Goal: Transaction & Acquisition: Purchase product/service

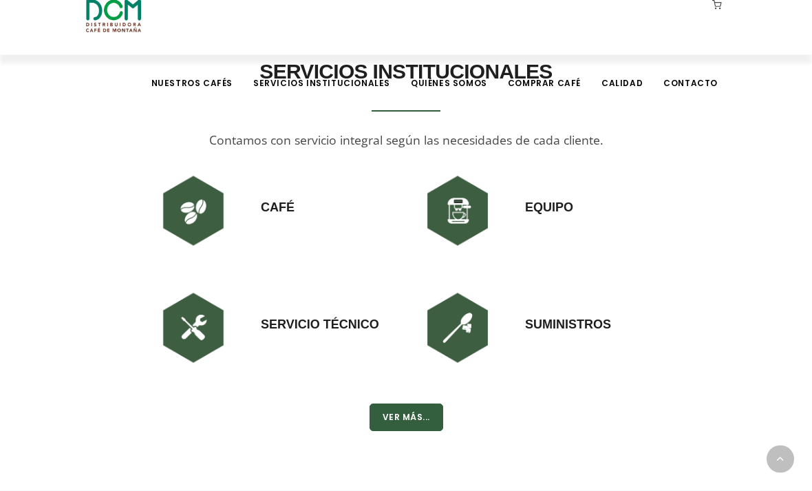
scroll to position [994, 0]
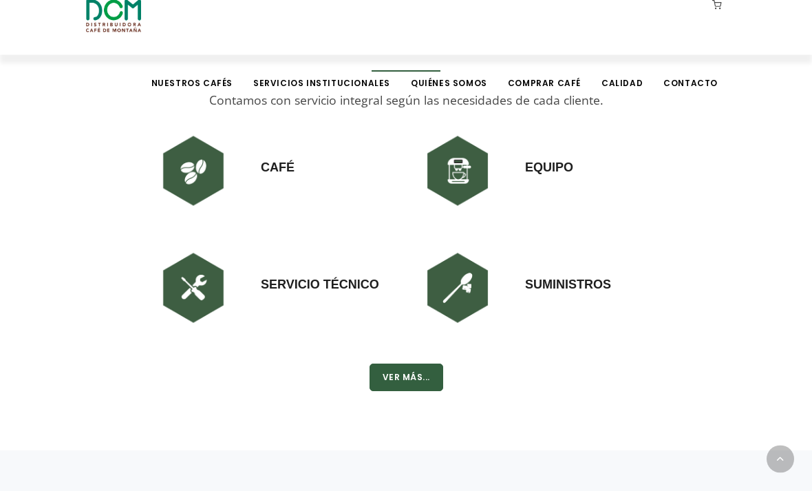
click at [547, 177] on h3 "Equipo" at bounding box center [549, 153] width 48 height 47
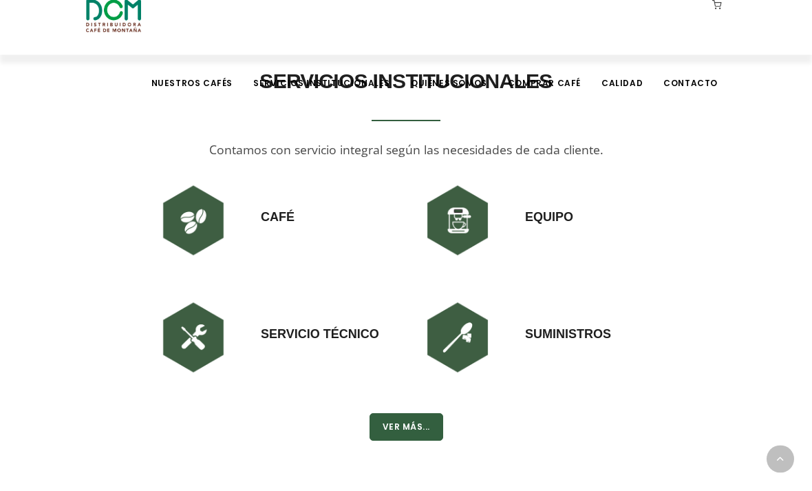
scroll to position [949, 0]
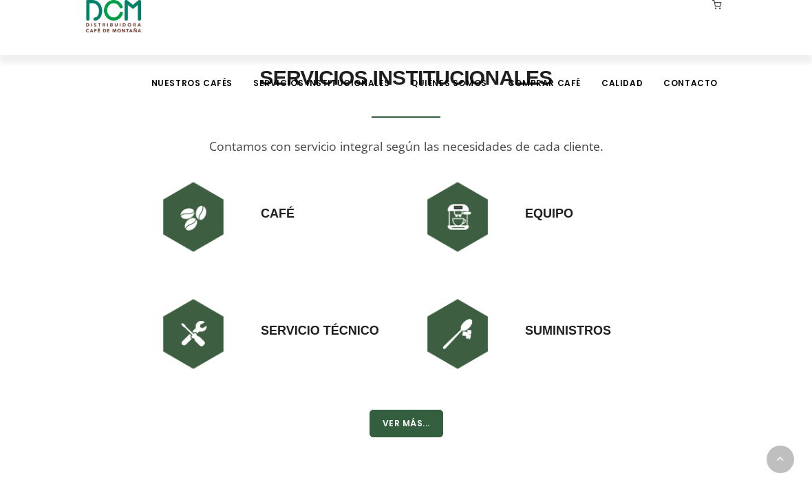
click at [538, 222] on h3 "Equipo" at bounding box center [549, 199] width 48 height 47
click at [416, 437] on button "Ver Más..." at bounding box center [407, 424] width 74 height 28
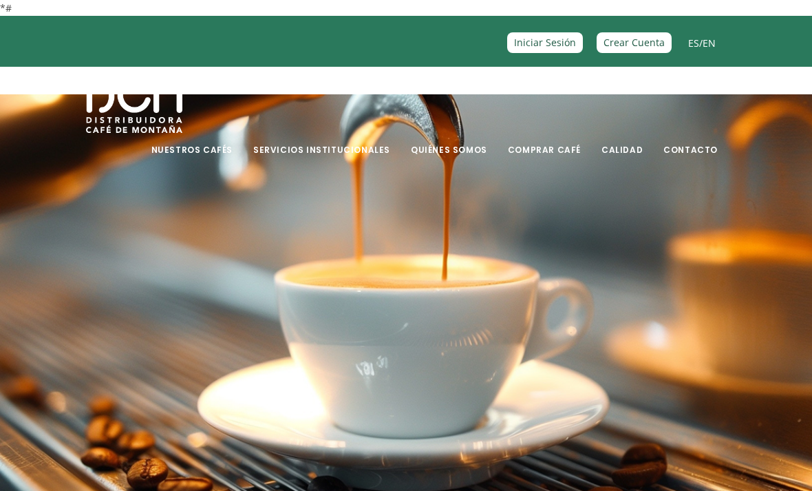
click at [560, 154] on link "Comprar Café" at bounding box center [544, 139] width 89 height 32
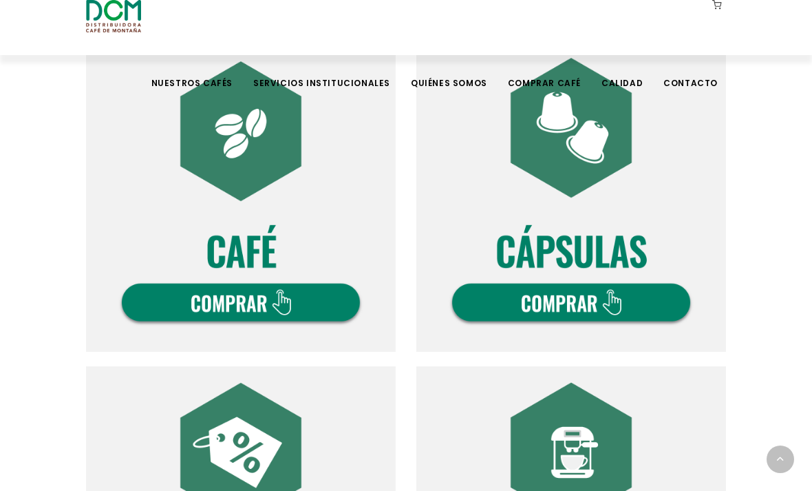
scroll to position [469, 0]
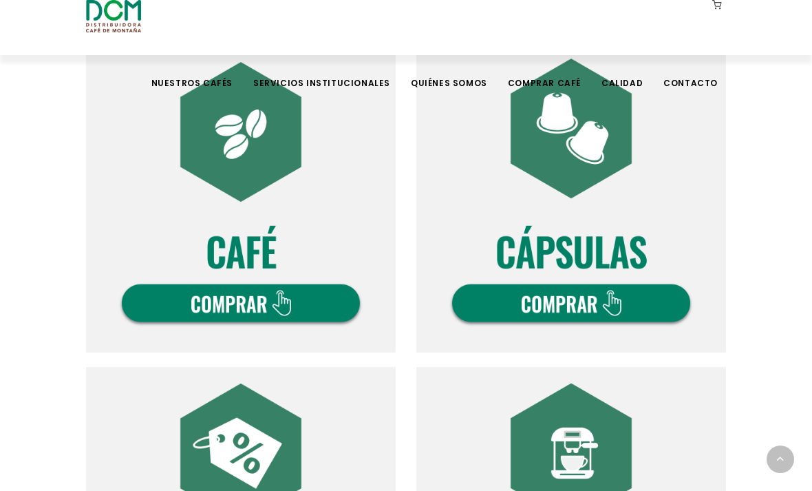
click at [303, 304] on img at bounding box center [241, 198] width 310 height 310
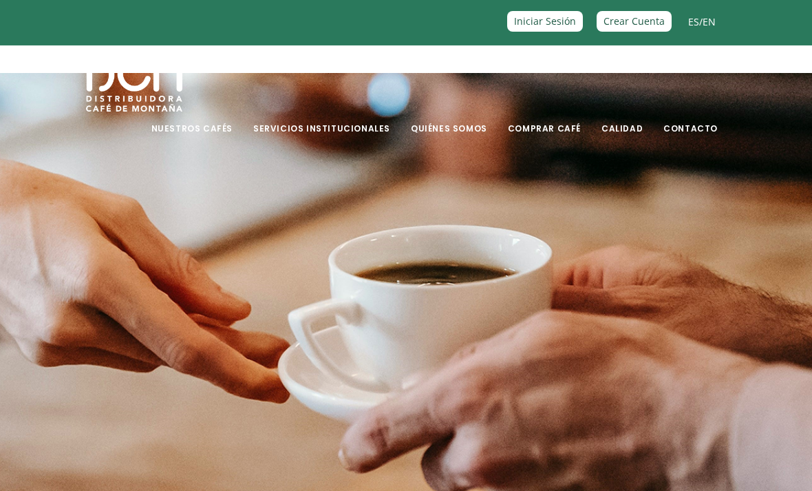
scroll to position [22, 0]
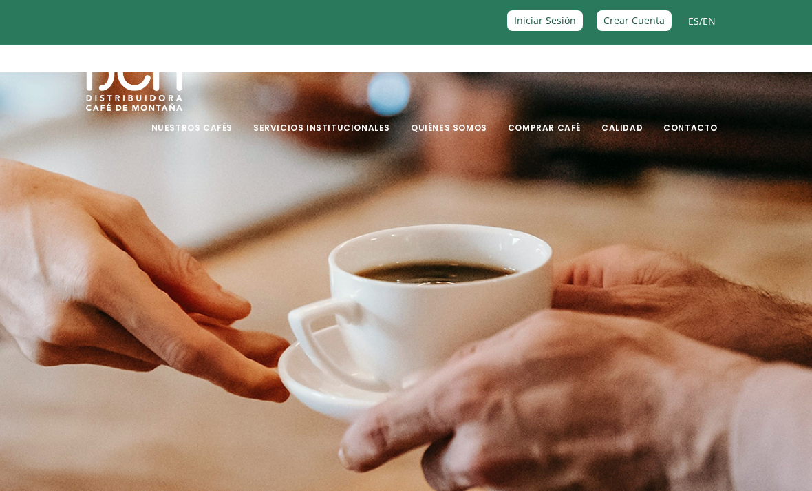
click at [624, 132] on link "Calidad" at bounding box center [622, 117] width 58 height 32
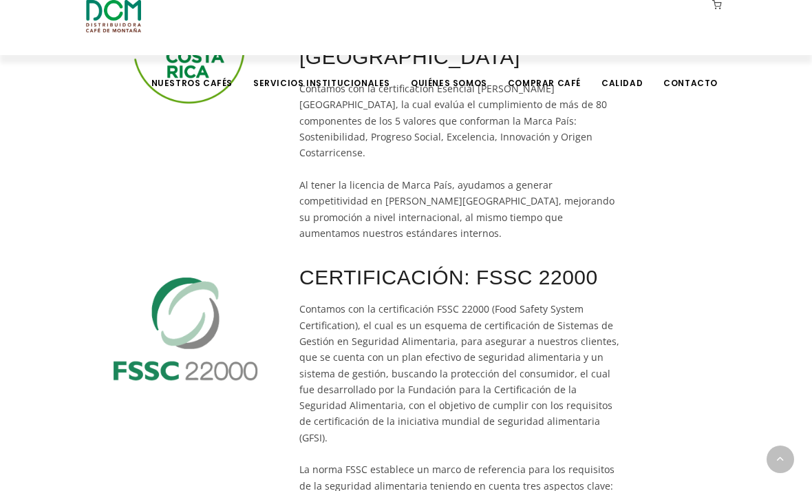
scroll to position [468, 0]
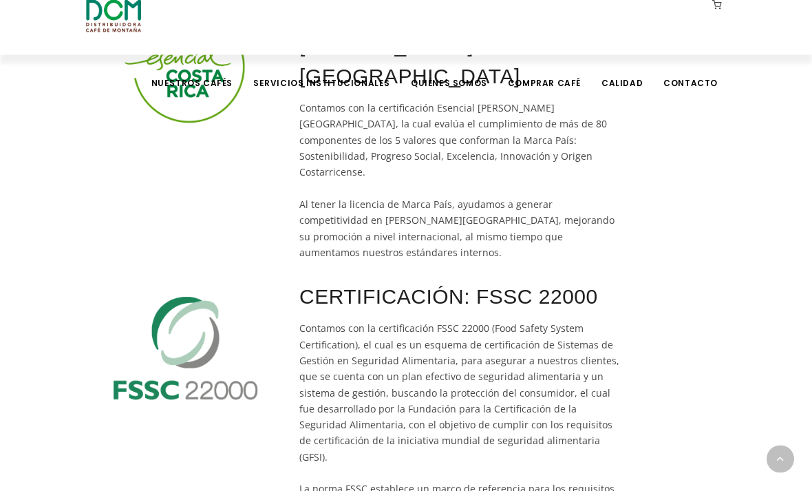
click at [538, 56] on link "Comprar Café" at bounding box center [544, 72] width 89 height 32
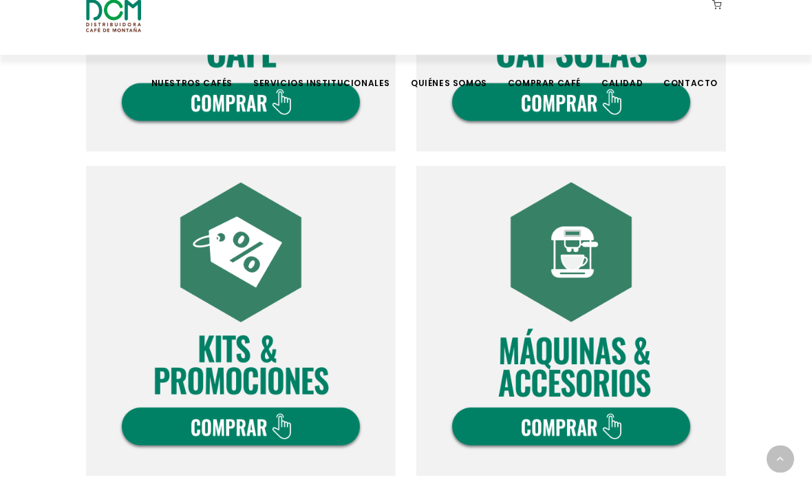
scroll to position [673, 0]
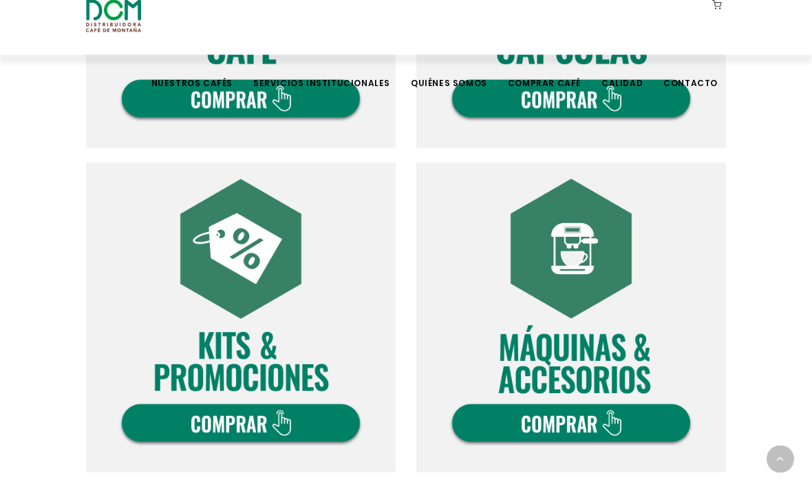
click at [622, 424] on img at bounding box center [571, 318] width 310 height 310
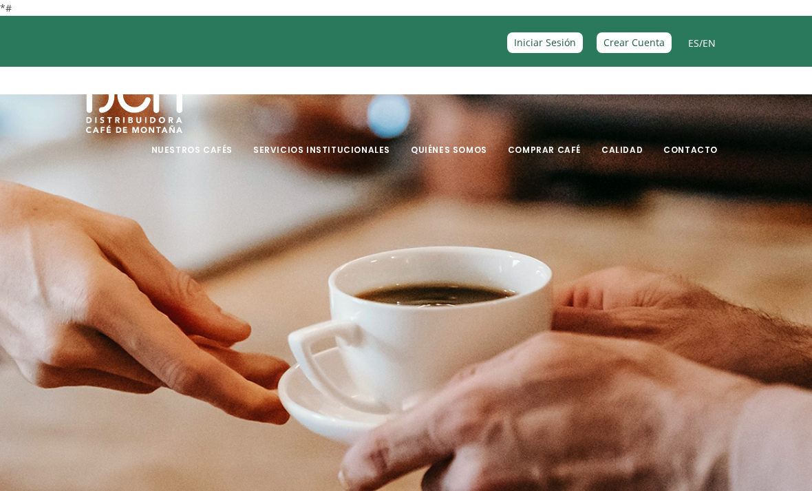
scroll to position [718, 0]
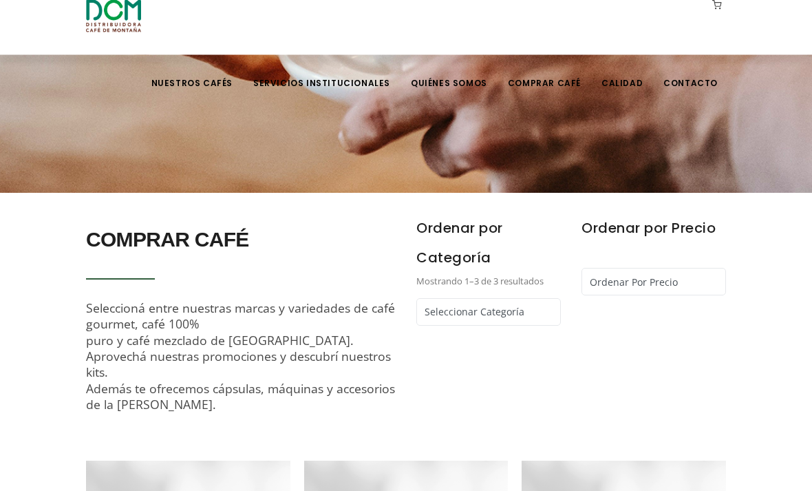
scroll to position [232, 0]
